Goal: Check status: Check status

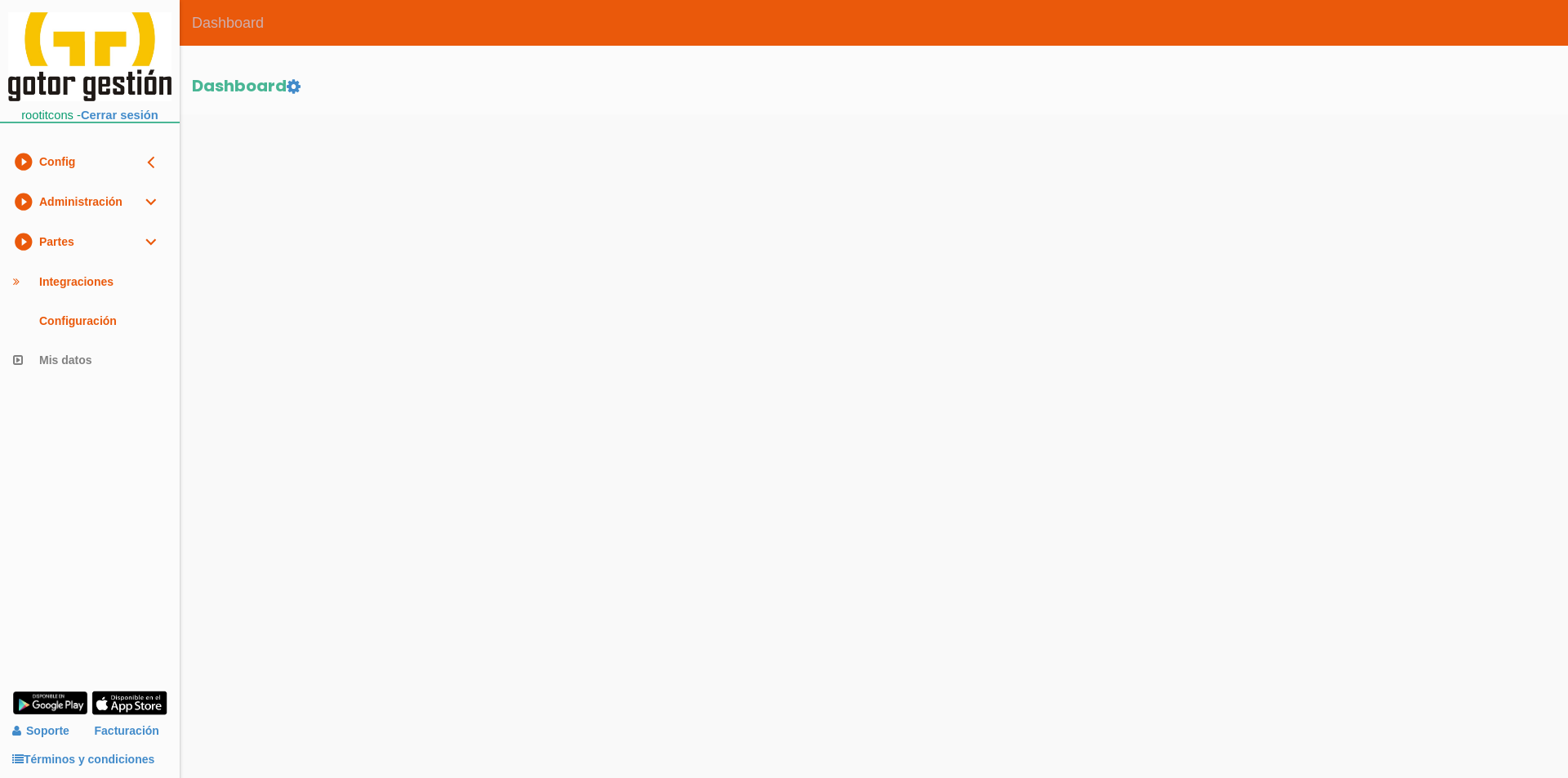
click at [101, 212] on link "play_circle_filled Administración expand_more" at bounding box center [90, 202] width 179 height 40
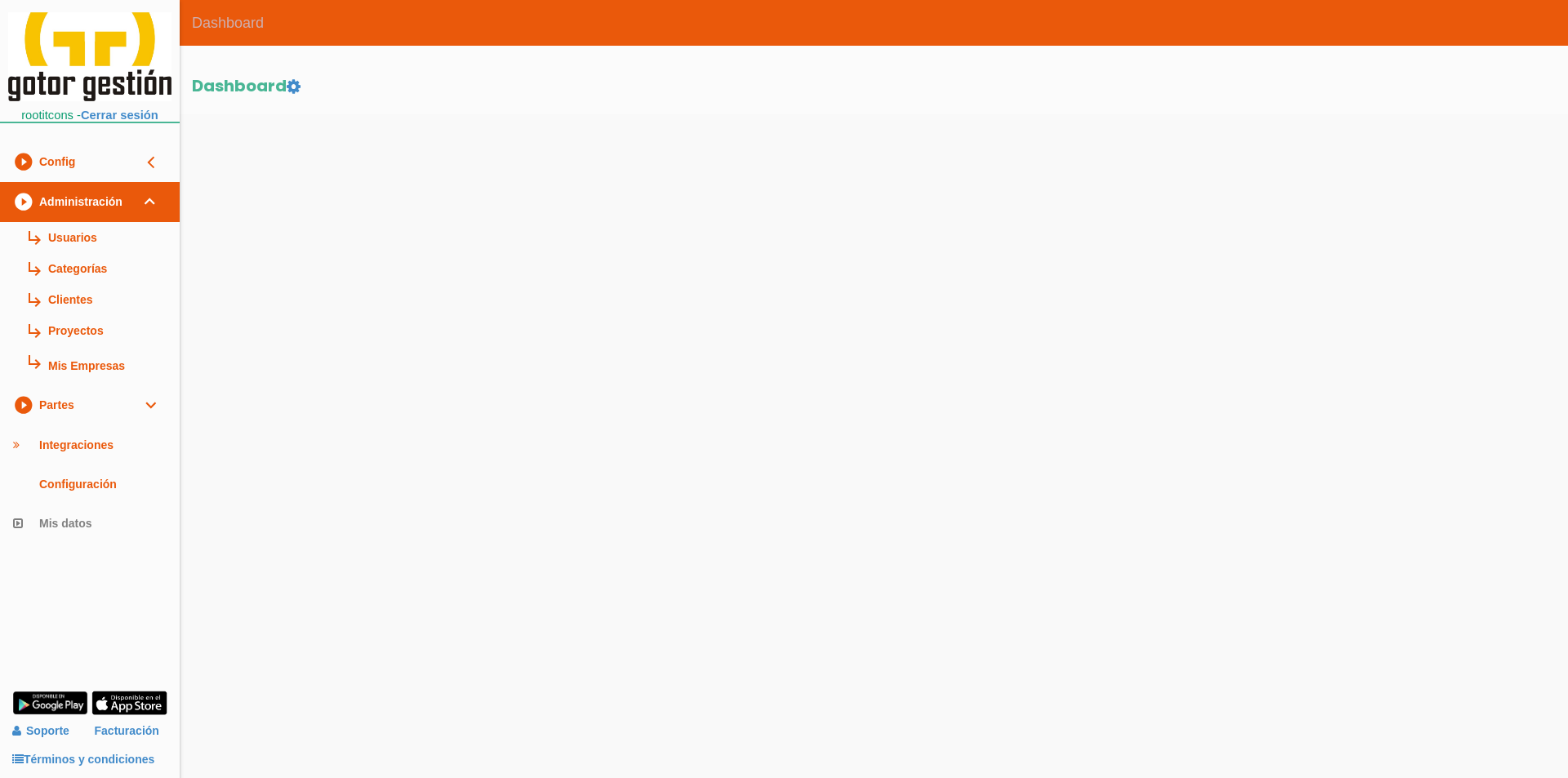
click at [134, 407] on link "play_circle_filled Partes expand_more" at bounding box center [90, 405] width 179 height 40
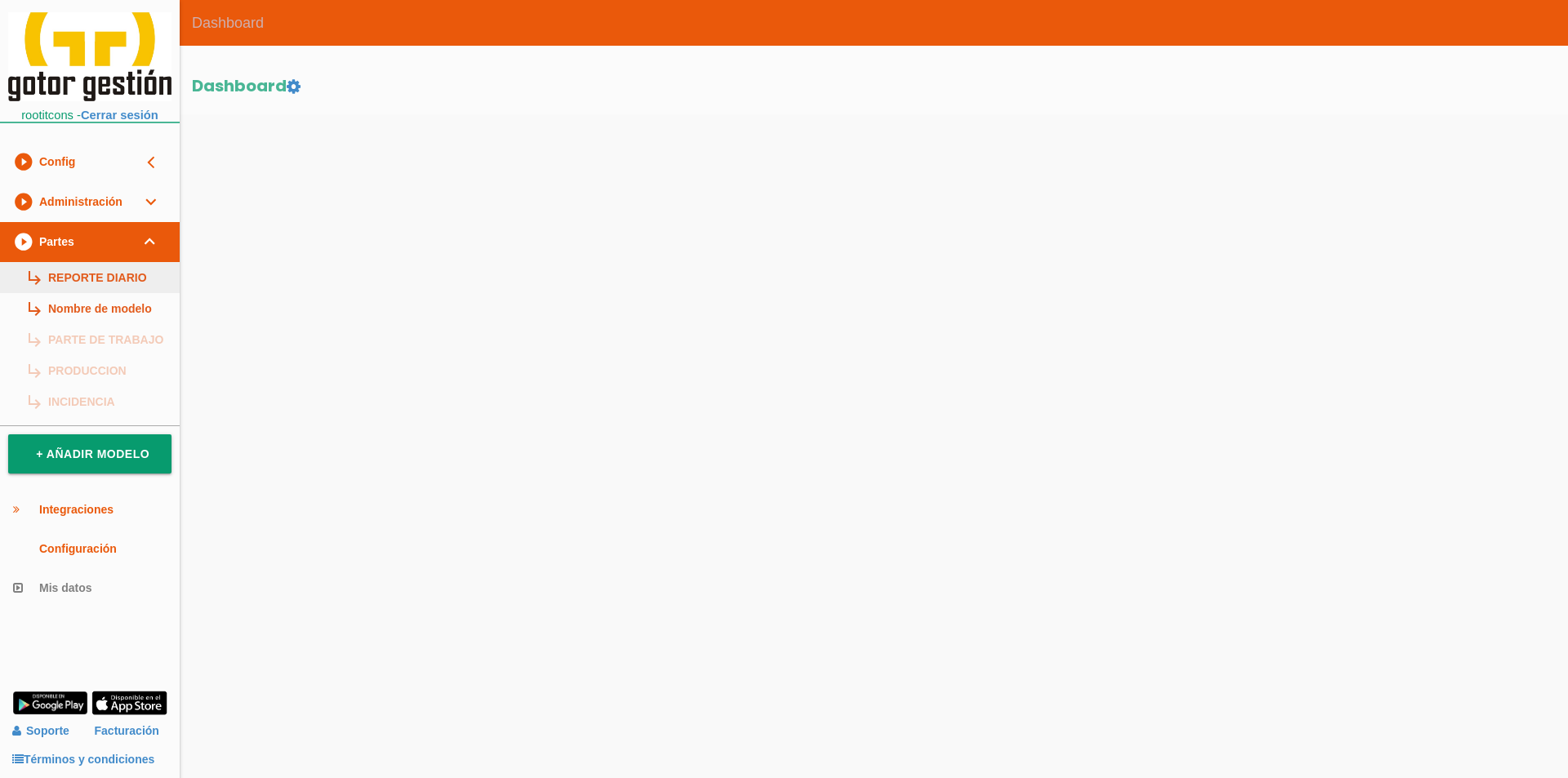
click at [151, 277] on link "subdirectory_arrow_right REPORTE DIARIO" at bounding box center [90, 277] width 179 height 31
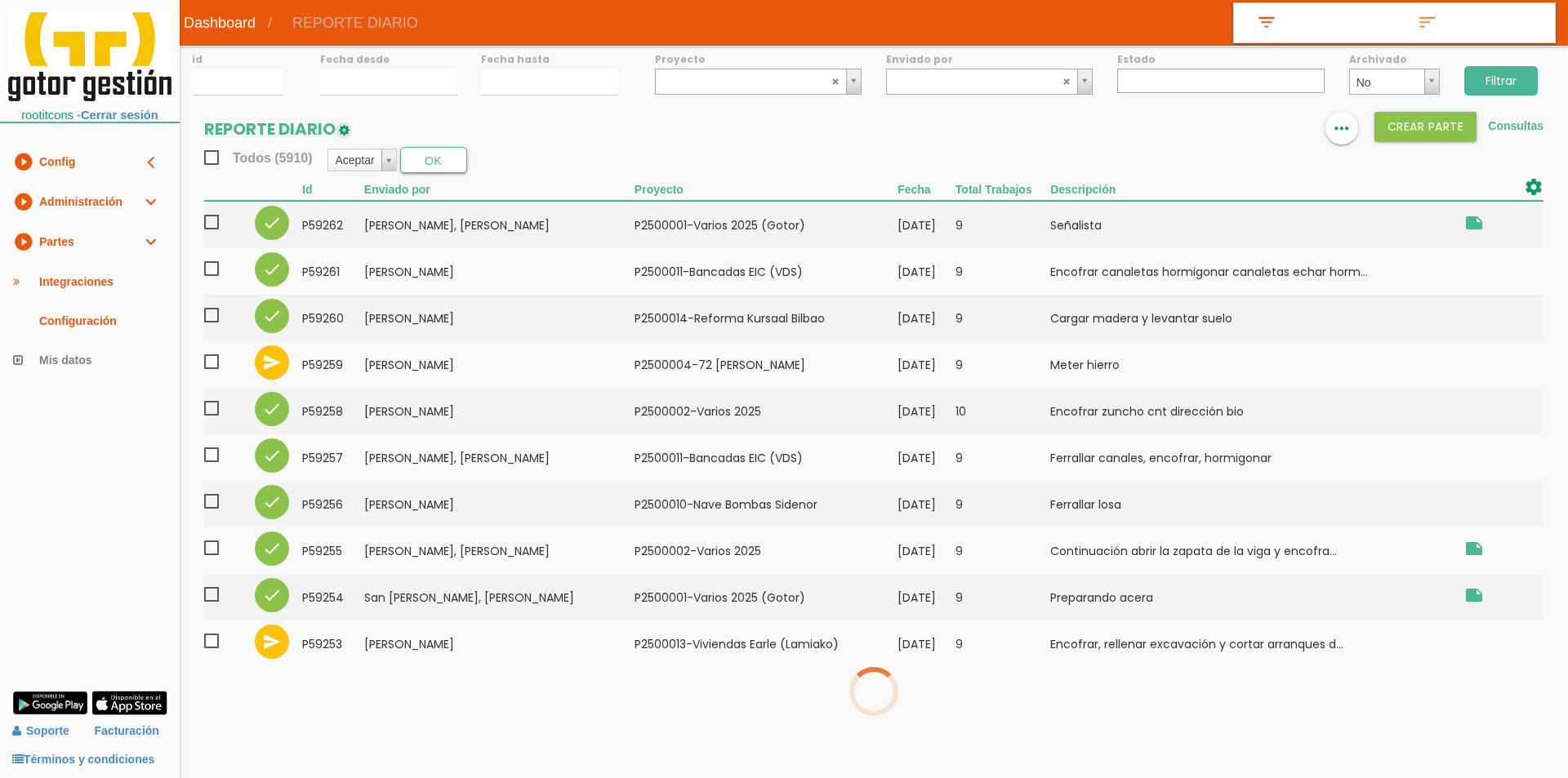
select select
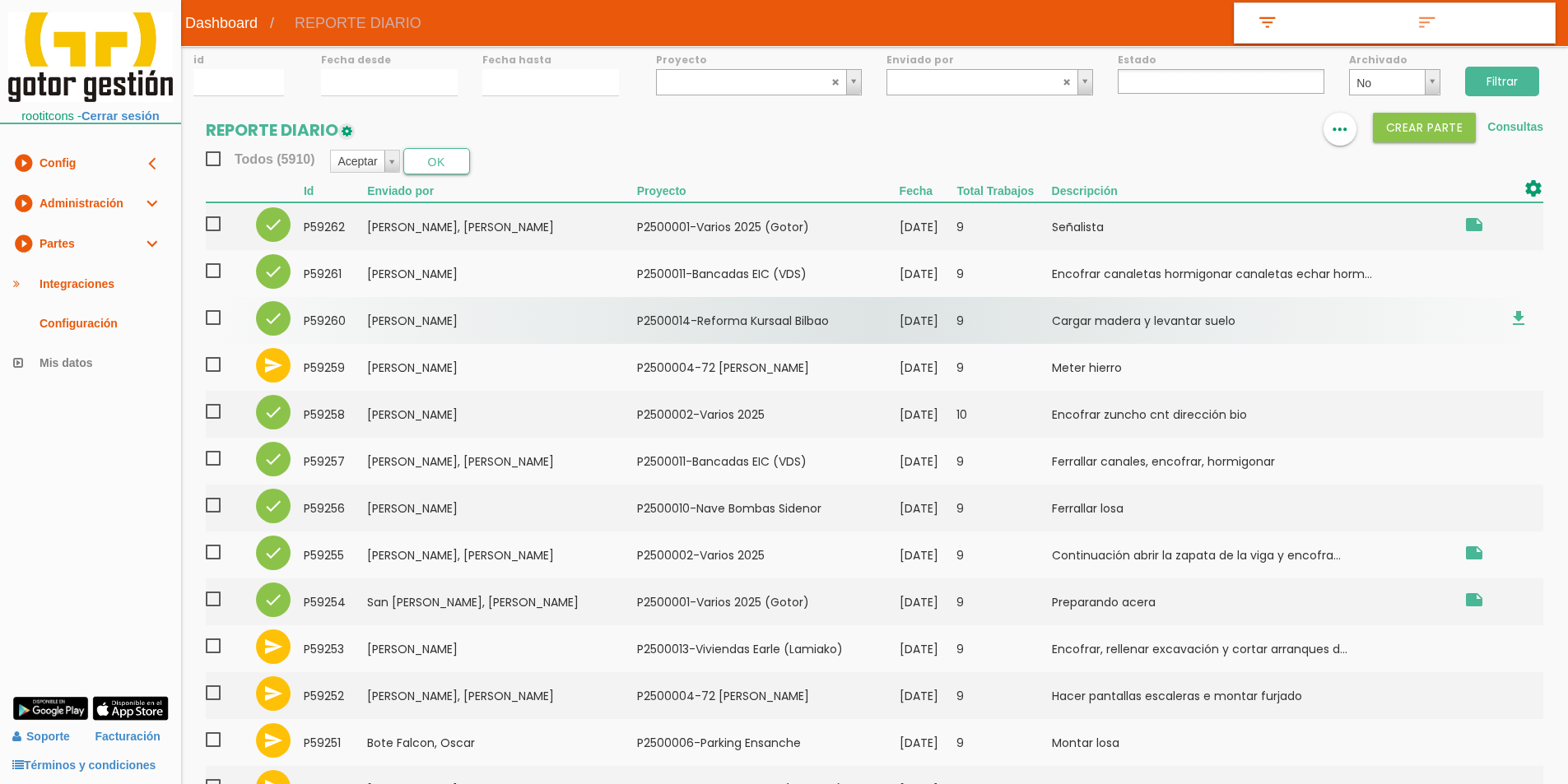
click at [690, 332] on td "﻿P2500014-Reforma Kursaal Bilbao" at bounding box center [768, 320] width 262 height 47
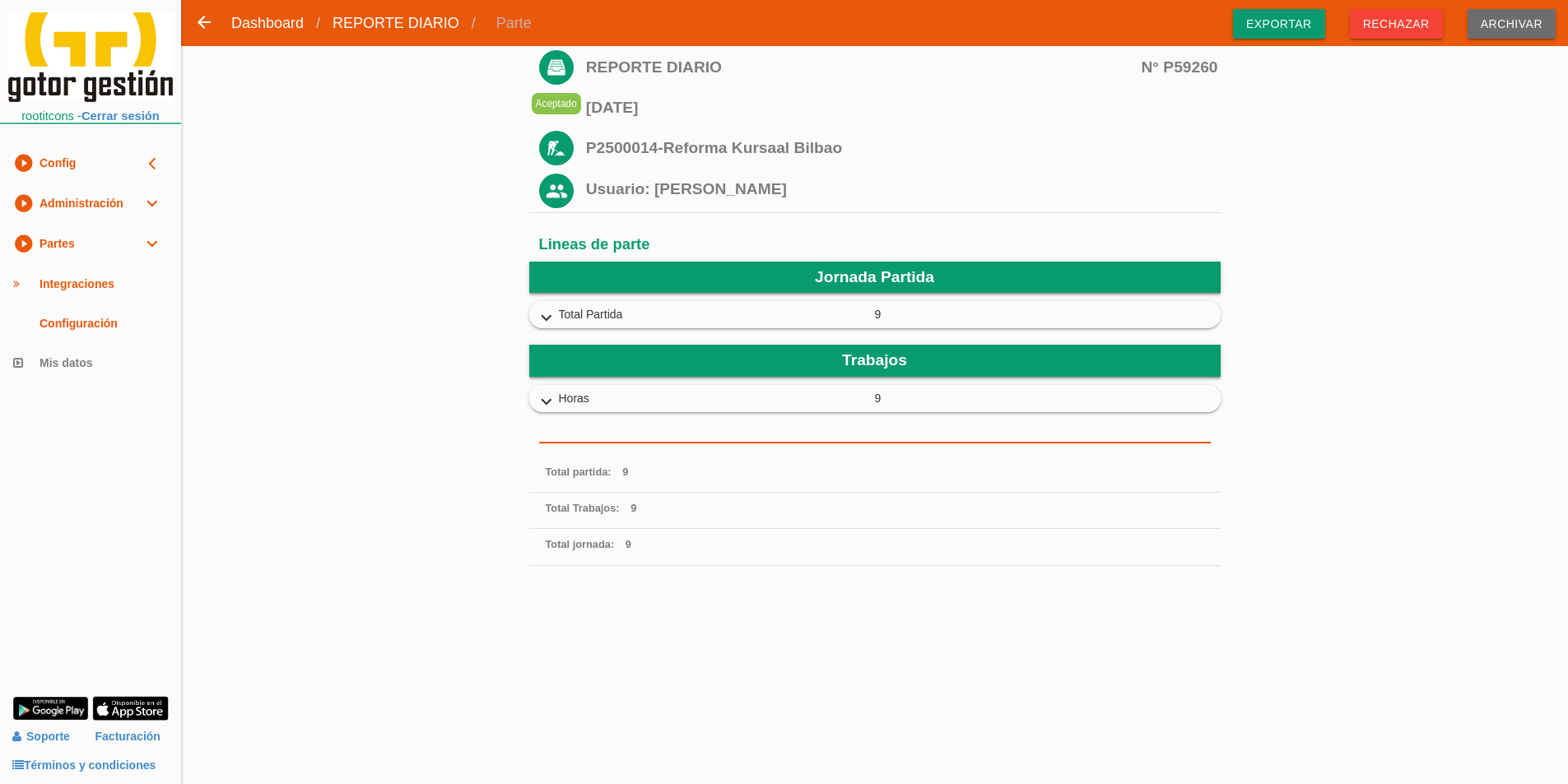
click at [582, 320] on span "Total Partida" at bounding box center [717, 314] width 316 height 17
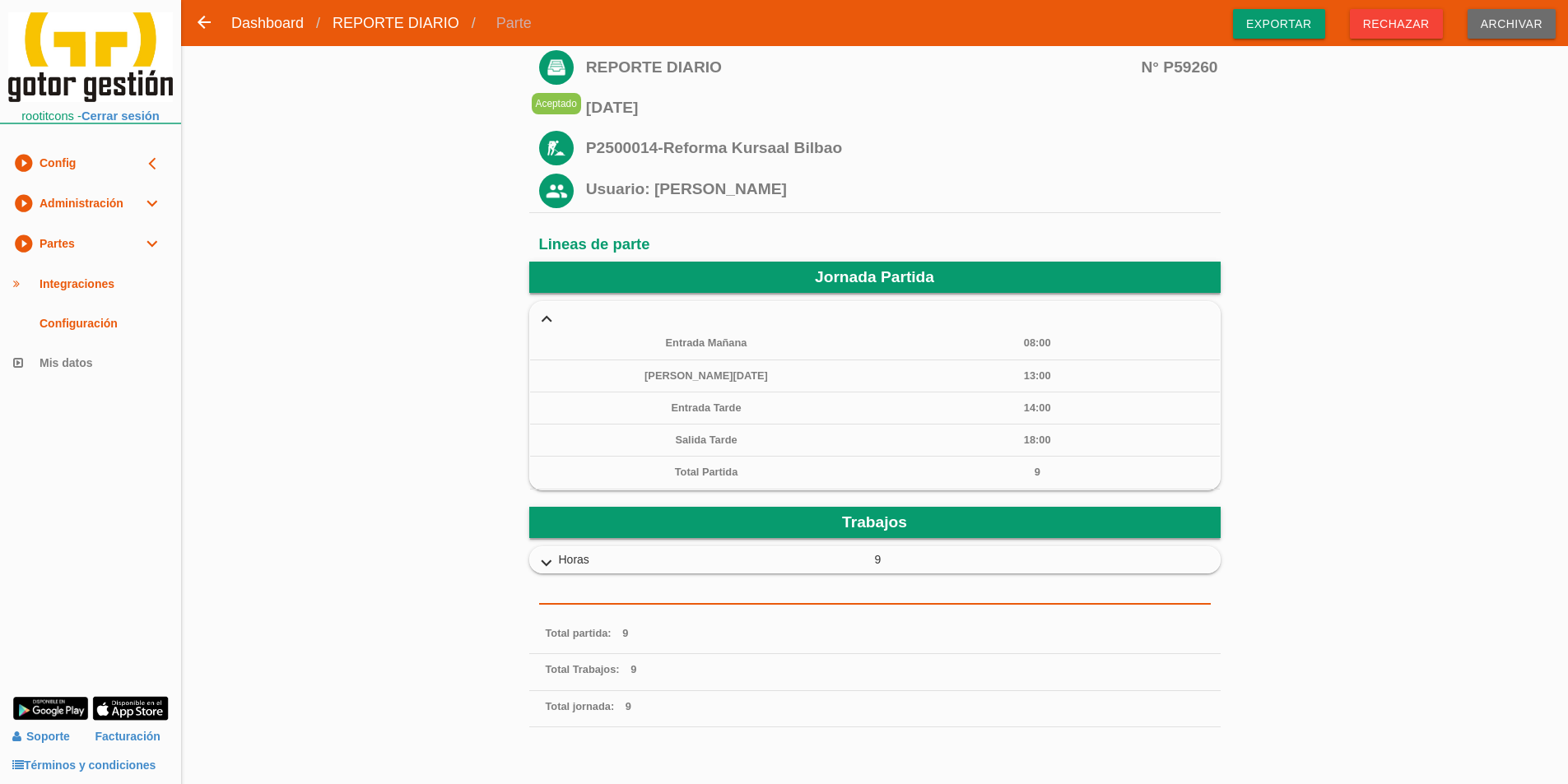
click at [545, 313] on icon "expand_more" at bounding box center [546, 318] width 26 height 22
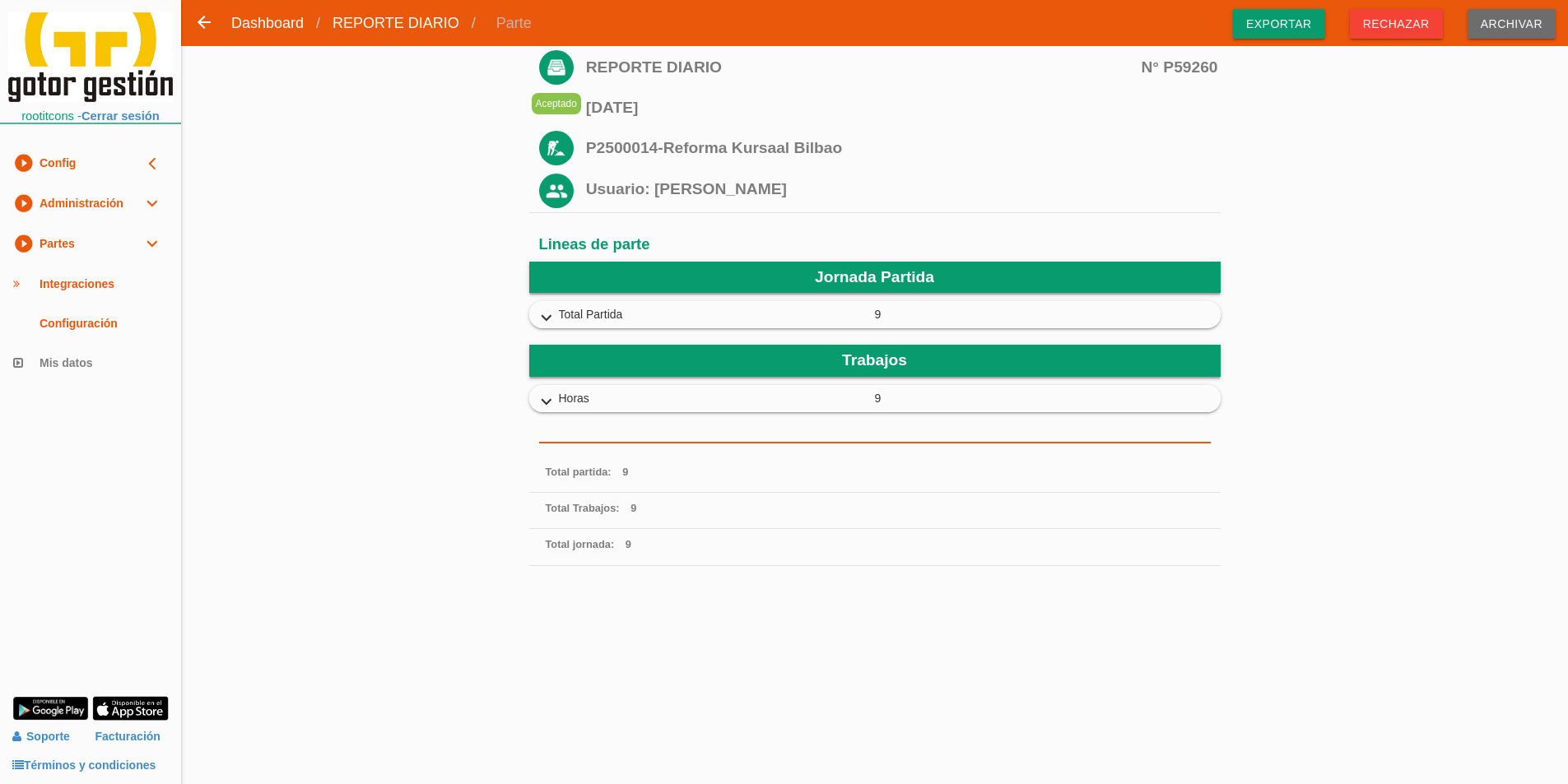
click at [554, 405] on icon "expand_more" at bounding box center [546, 402] width 26 height 22
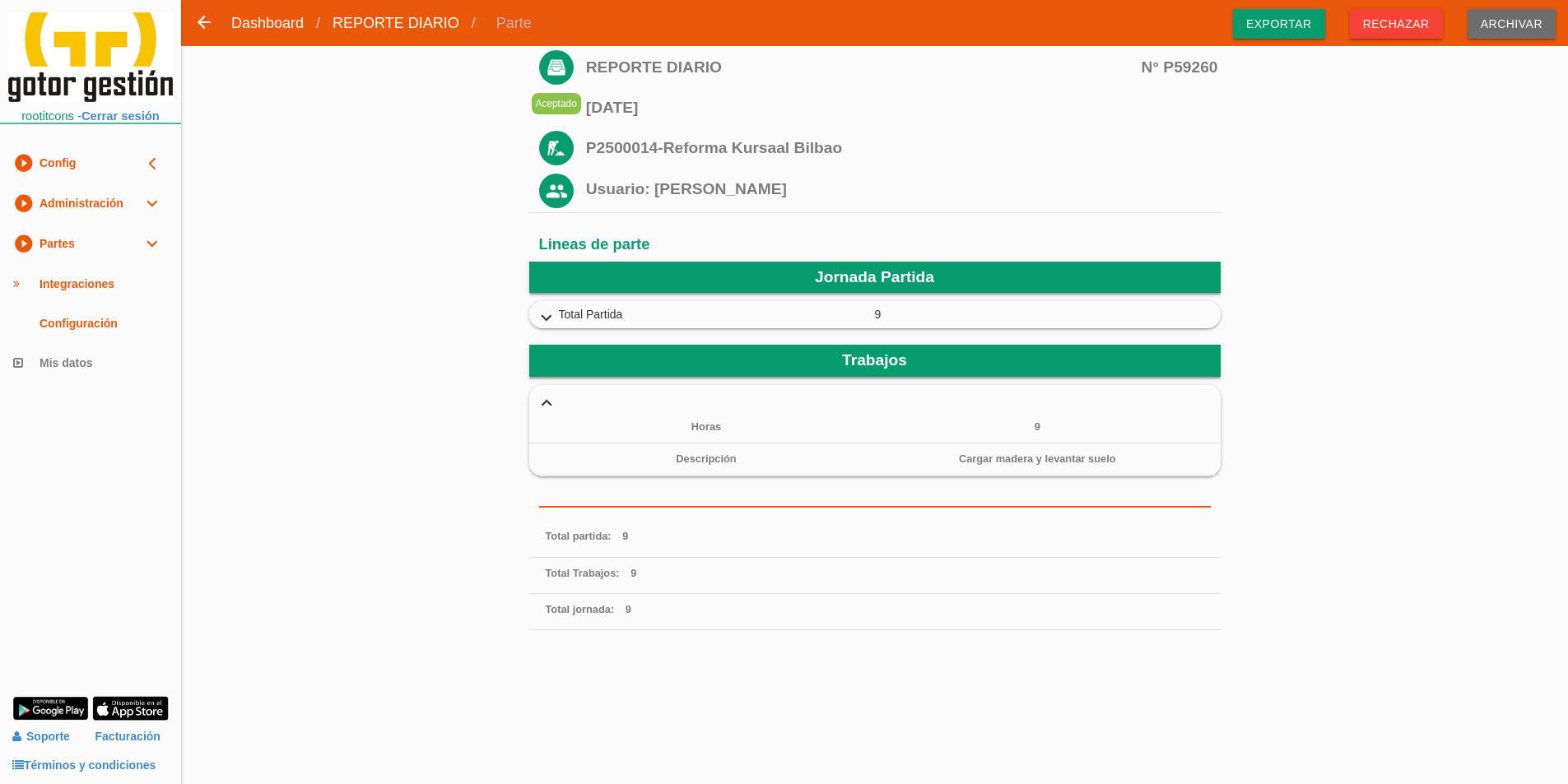
click at [548, 400] on icon "expand_more" at bounding box center [546, 402] width 26 height 22
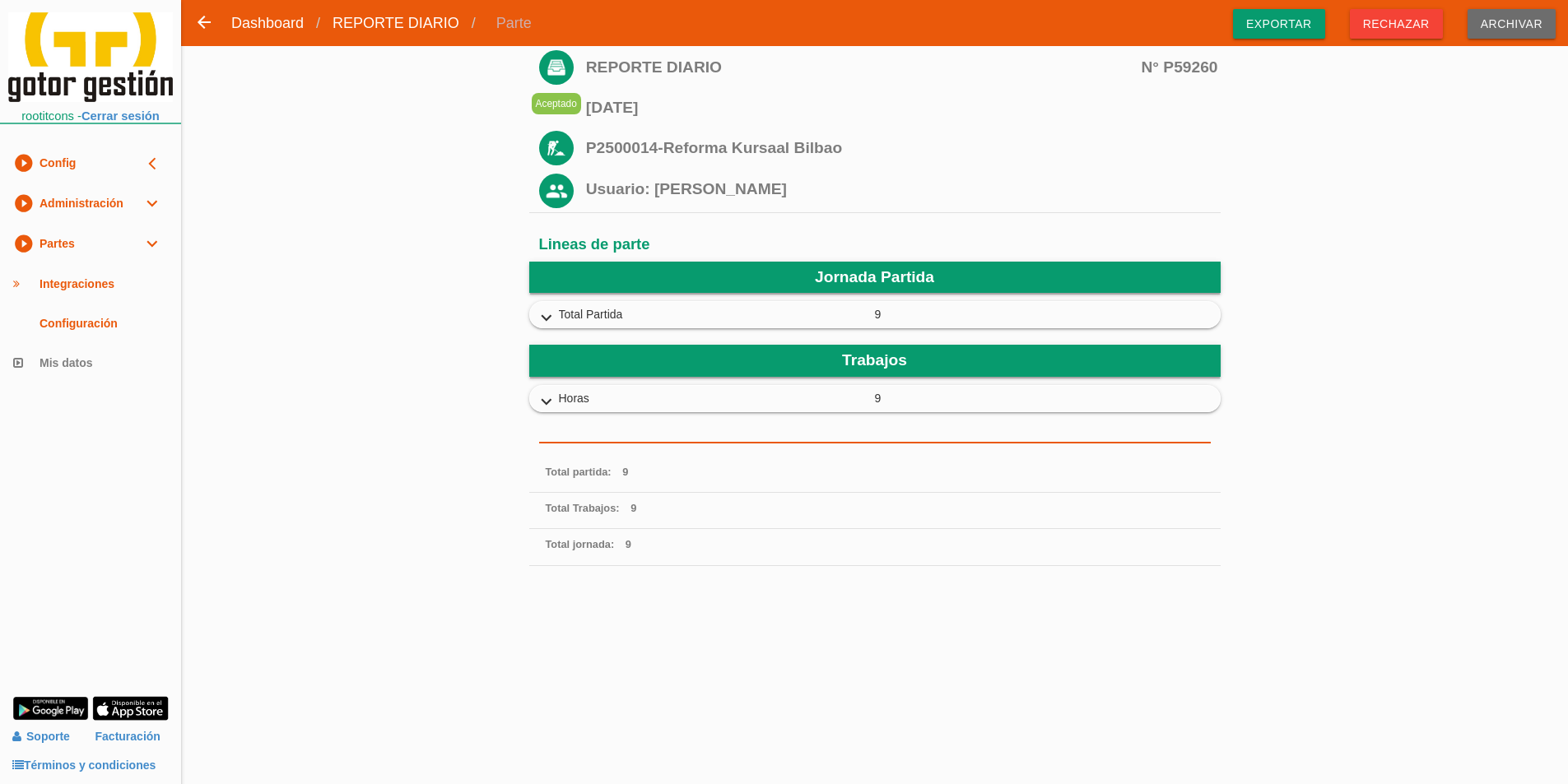
click at [557, 315] on icon "expand_more" at bounding box center [546, 318] width 26 height 22
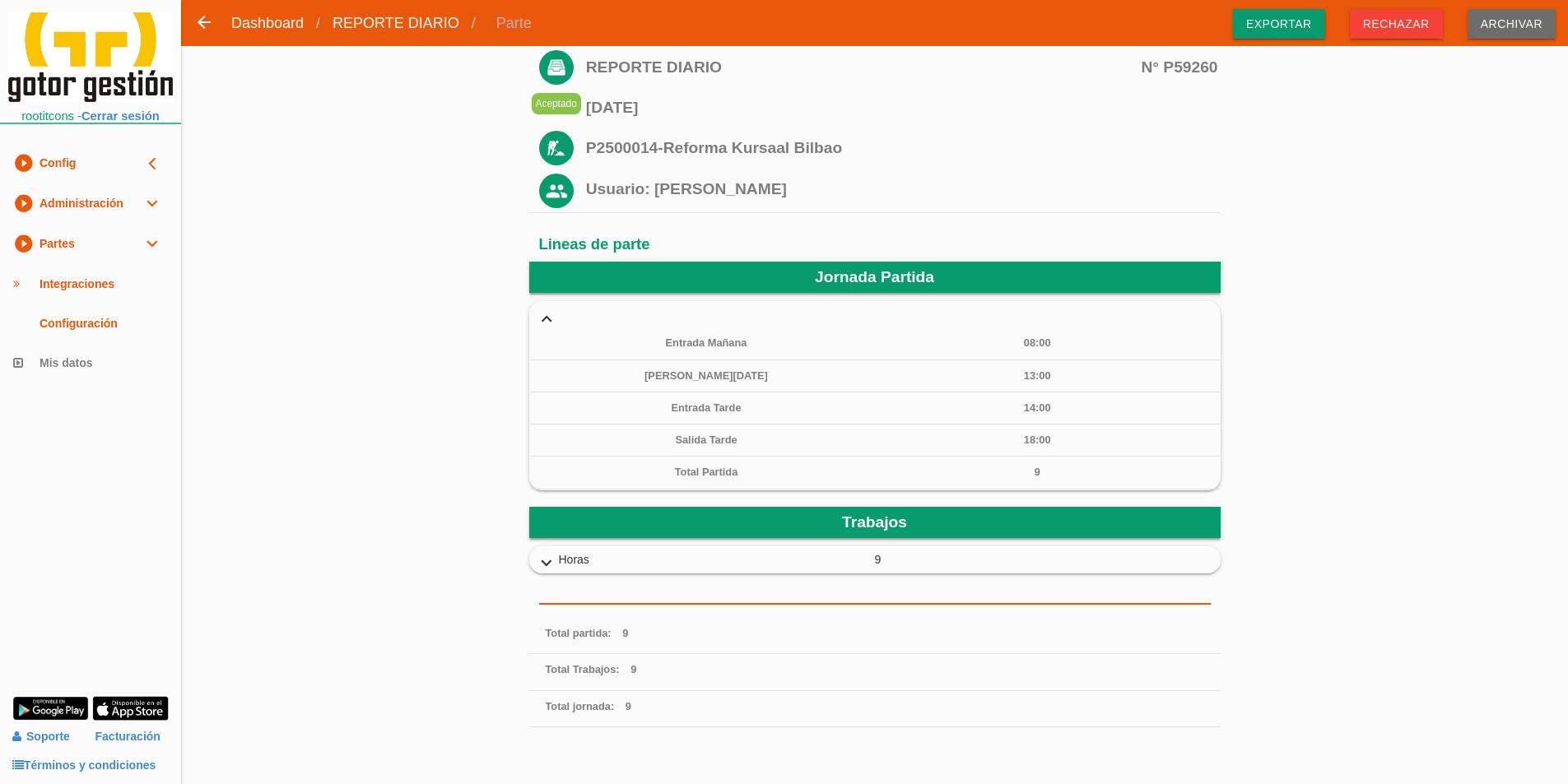
click at [548, 315] on icon "expand_more" at bounding box center [546, 318] width 26 height 22
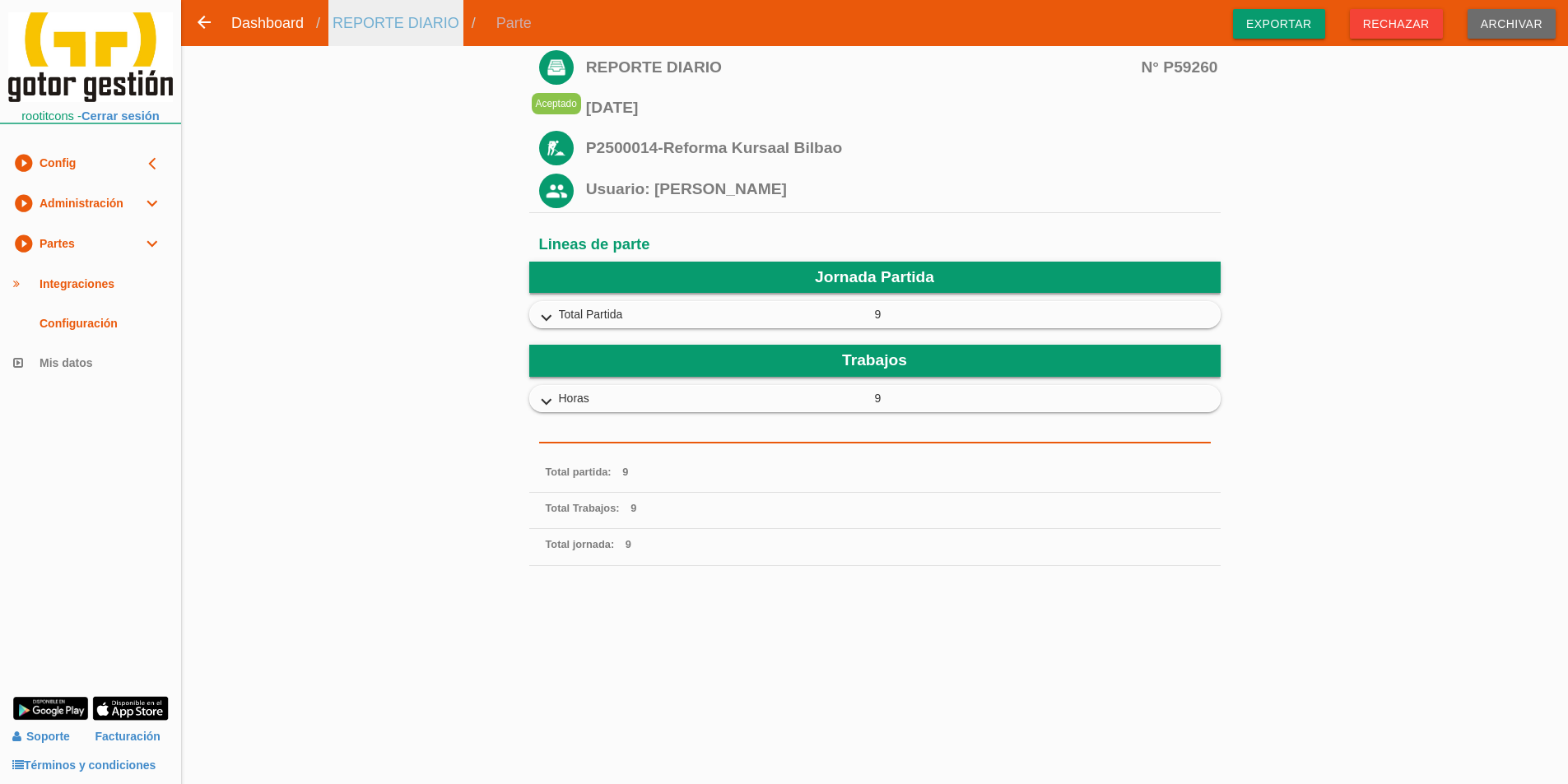
click at [415, 35] on link "REPORTE DIARIO" at bounding box center [395, 23] width 135 height 46
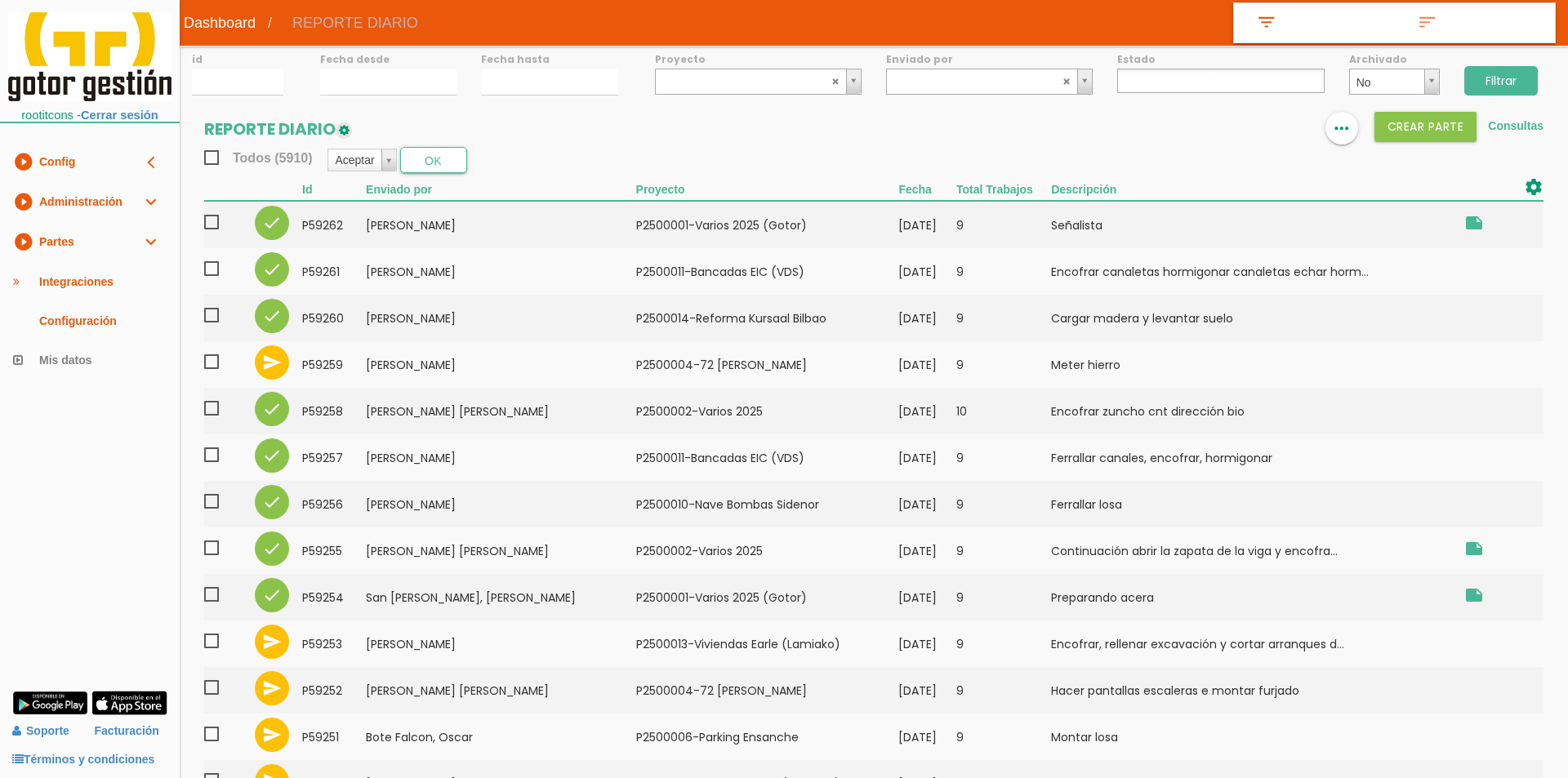
select select
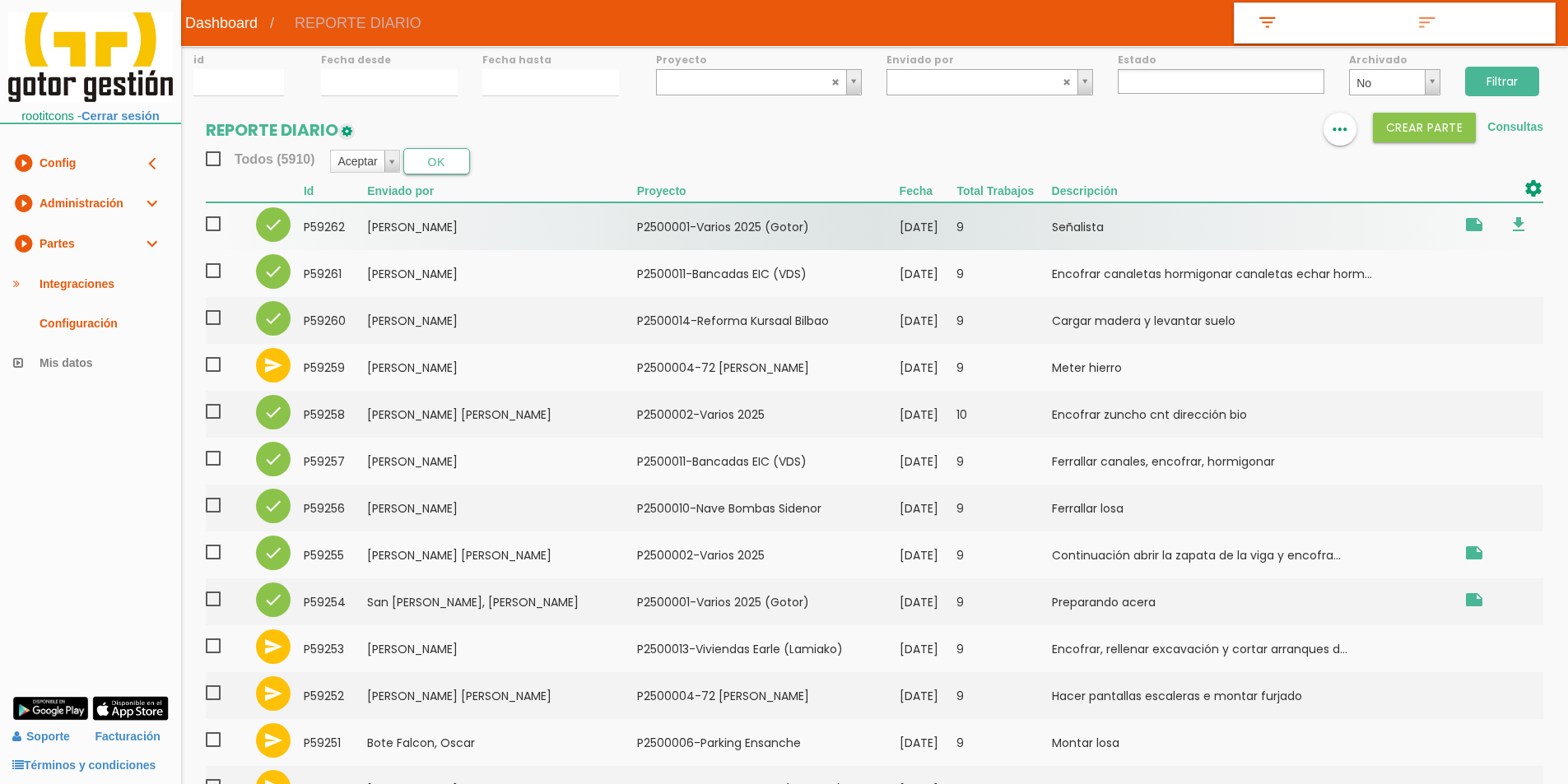
click at [536, 234] on td "[PERSON_NAME]" at bounding box center [502, 226] width 269 height 48
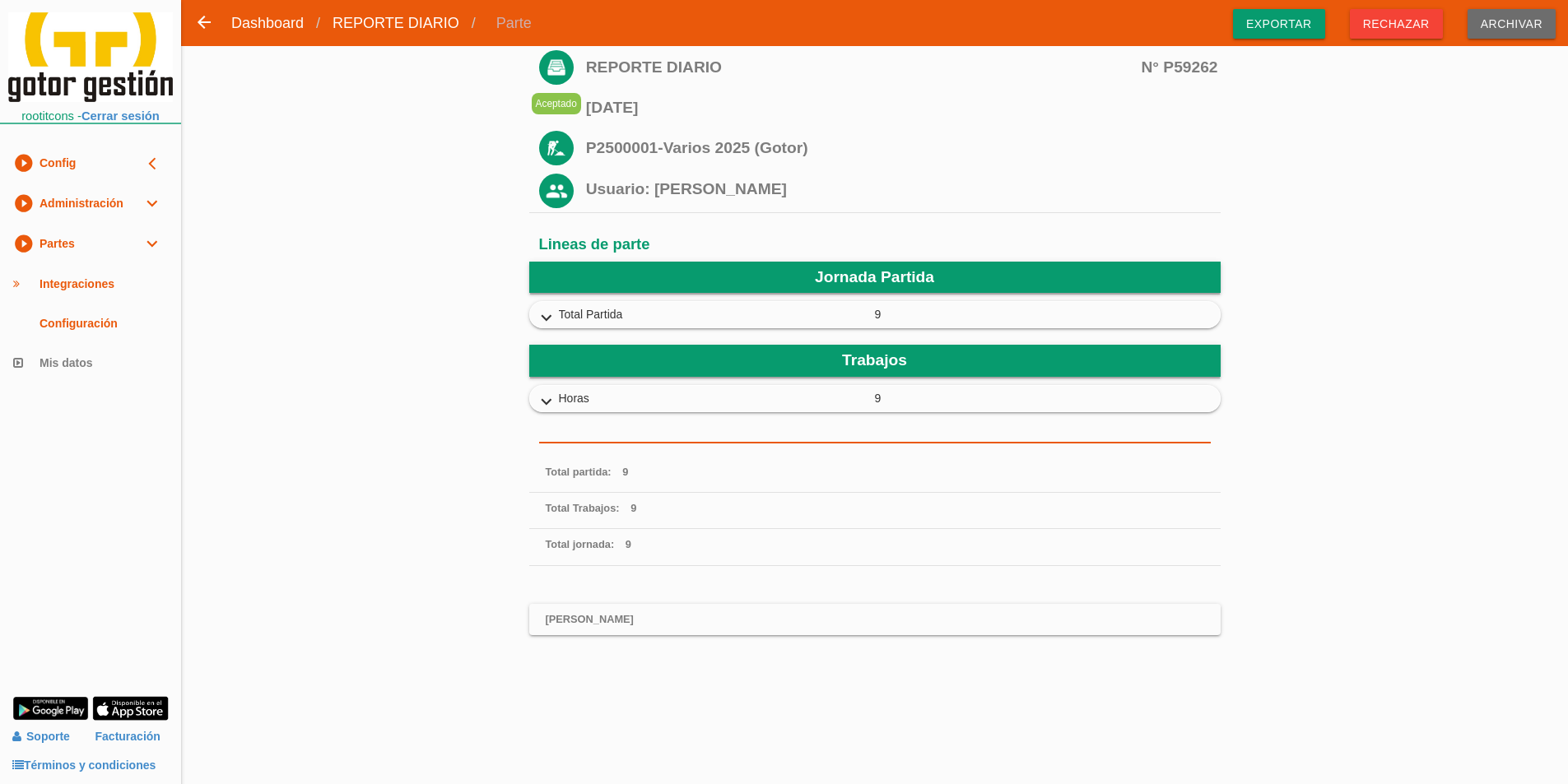
click at [424, 320] on div "N° P59262 REPORTE DIARIO Aceptado [DATE] ﻿P2500001-Varios 2025 ([PERSON_NAME])" at bounding box center [874, 681] width 1386 height 1270
click at [1328, 321] on div "N° P59262 REPORTE DIARIO Aceptado [DATE] ﻿P2500001-Varios 2025 ([PERSON_NAME])" at bounding box center [874, 681] width 1386 height 1270
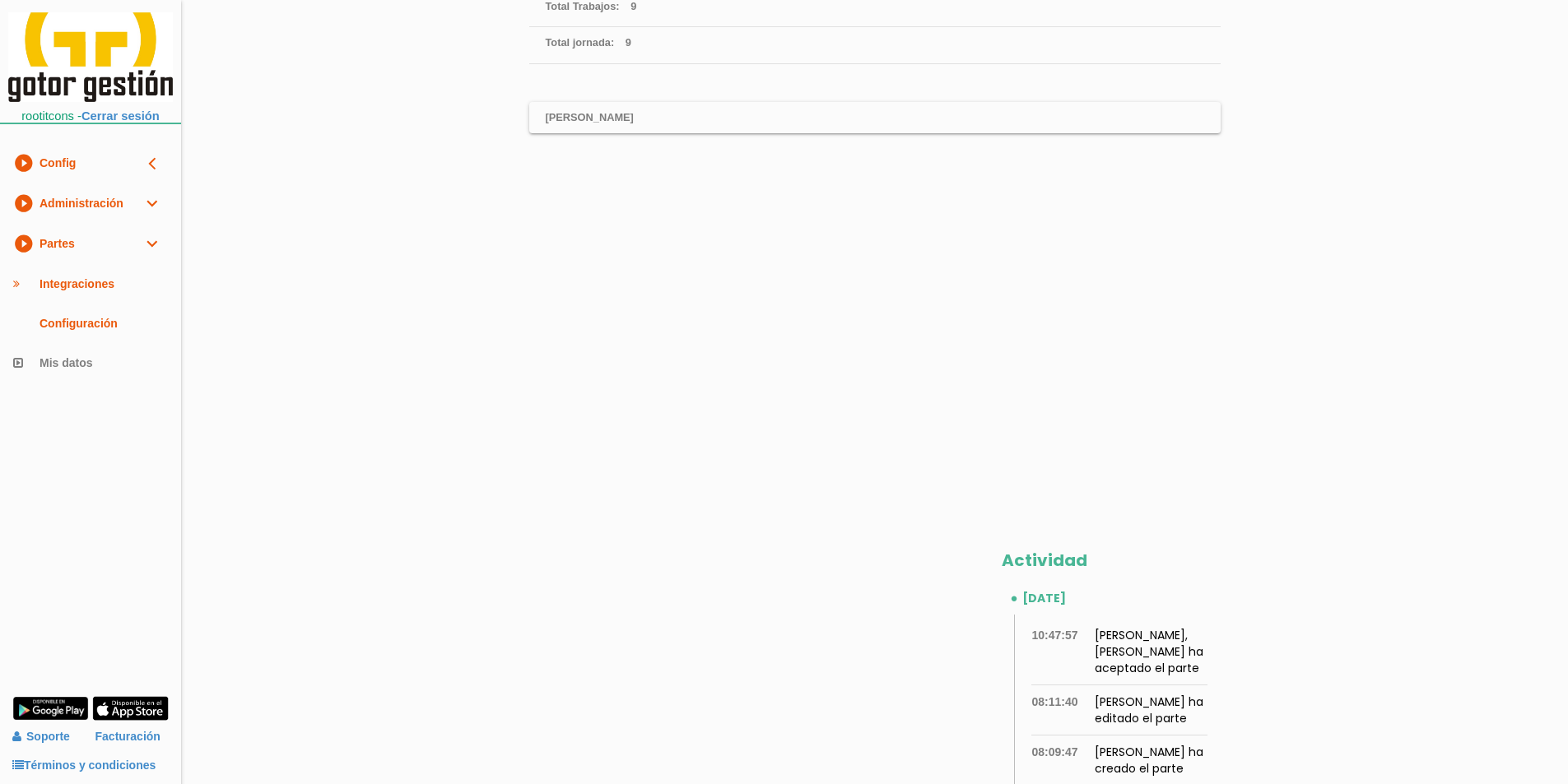
scroll to position [565, 0]
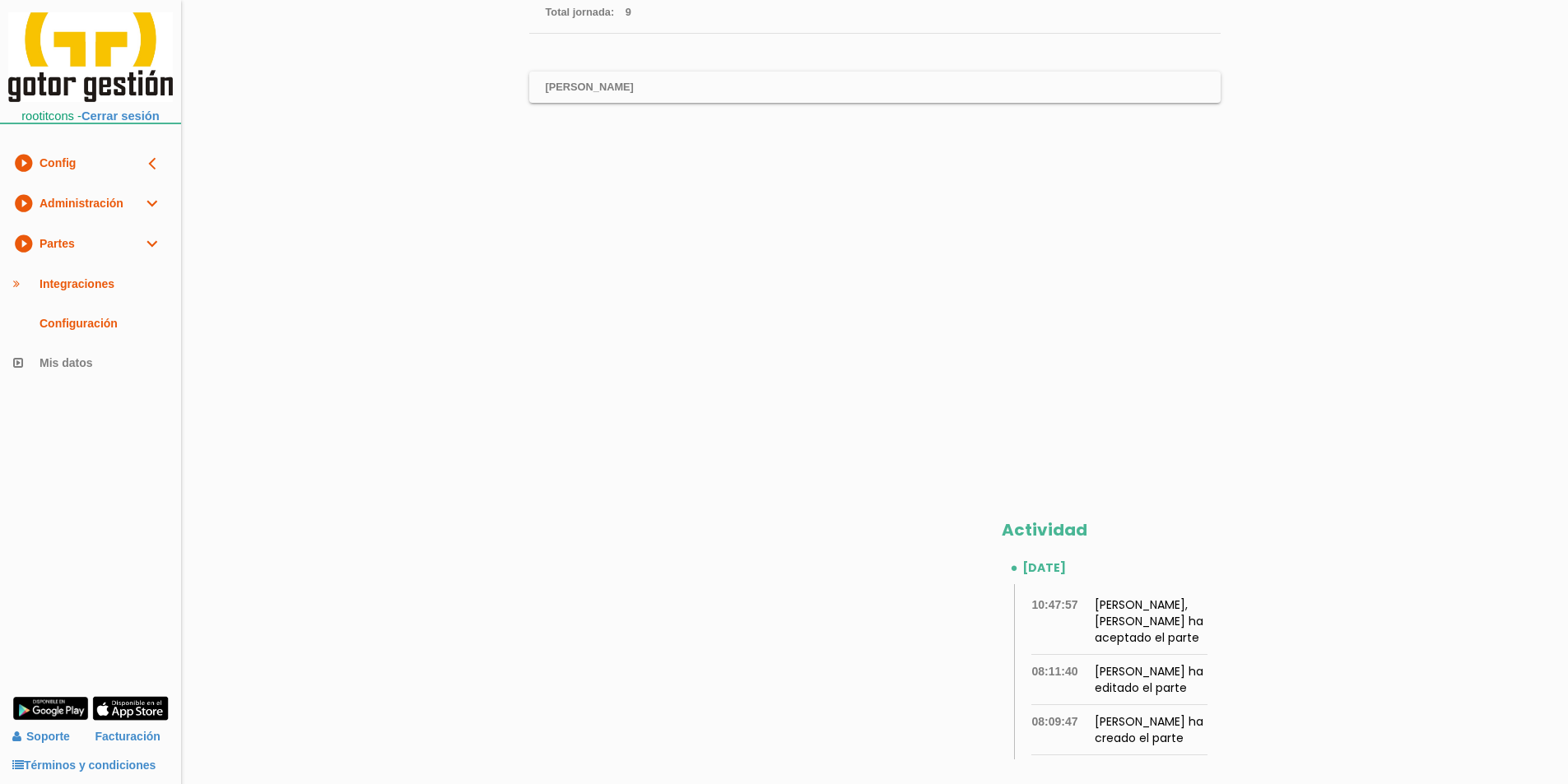
click at [768, 378] on div "Lineas de parte Jornada Partida expand_more cal 1" at bounding box center [875, 72] width 691 height 784
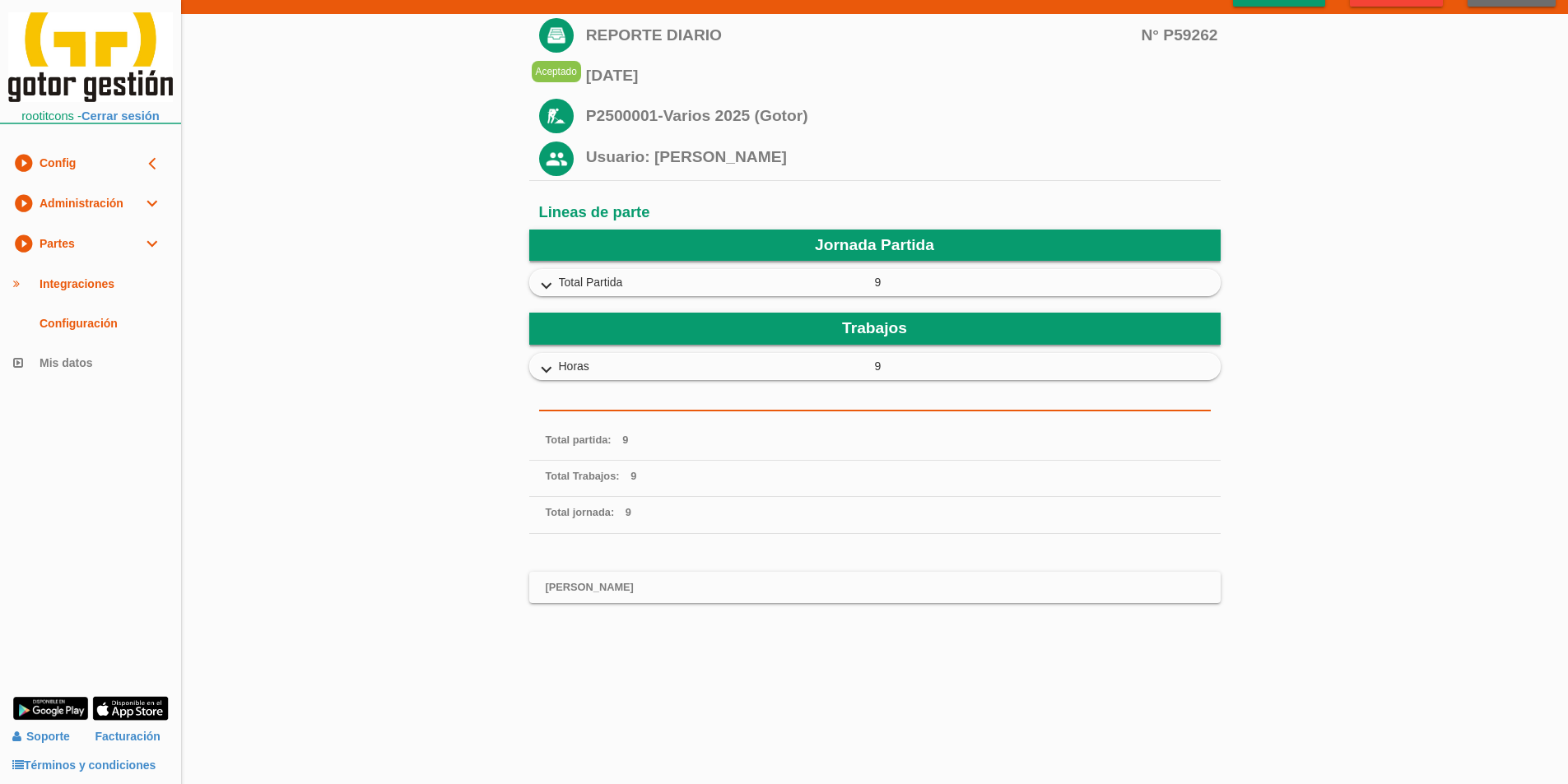
scroll to position [0, 0]
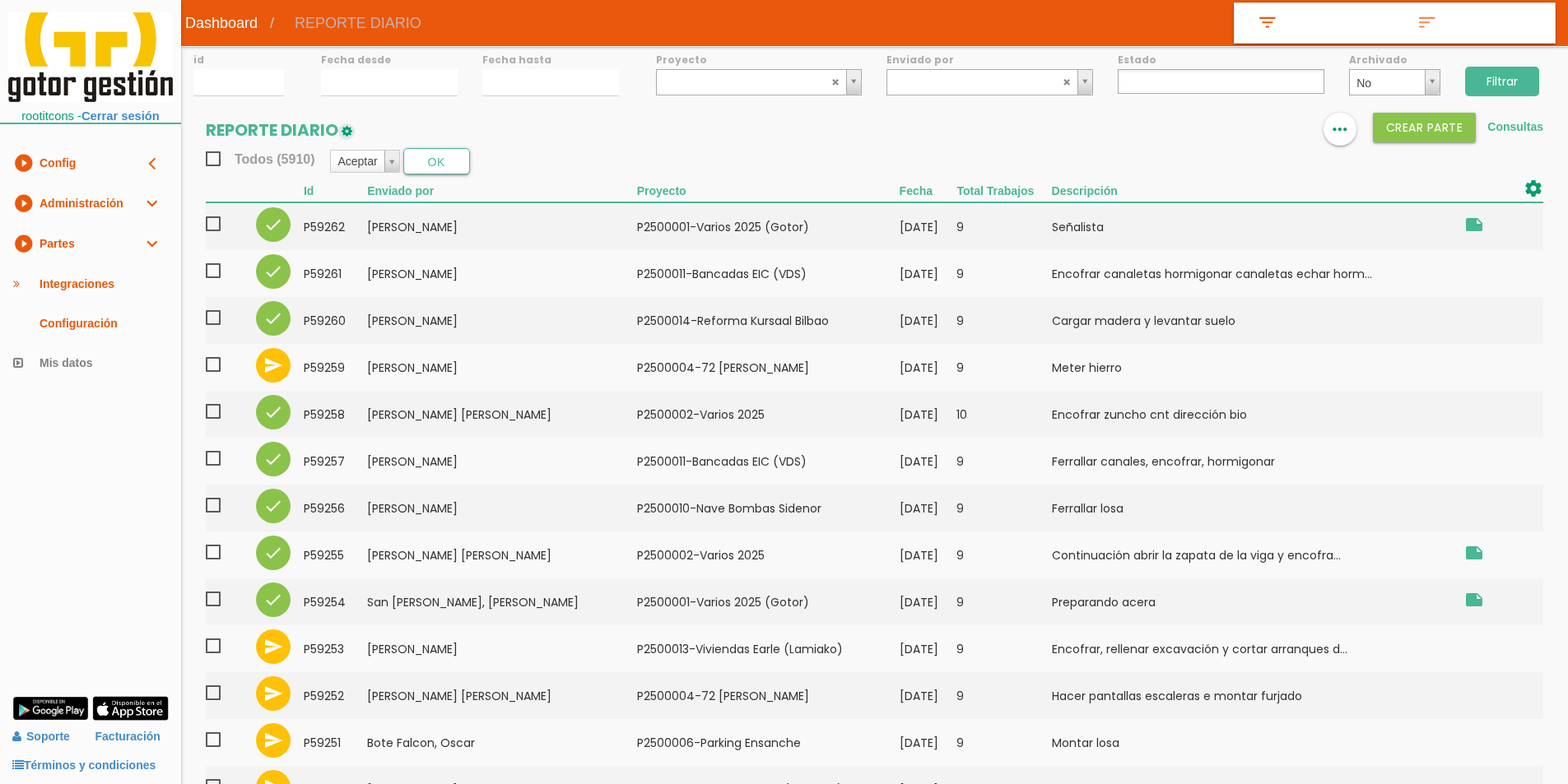
select select
